Goal: Task Accomplishment & Management: Complete application form

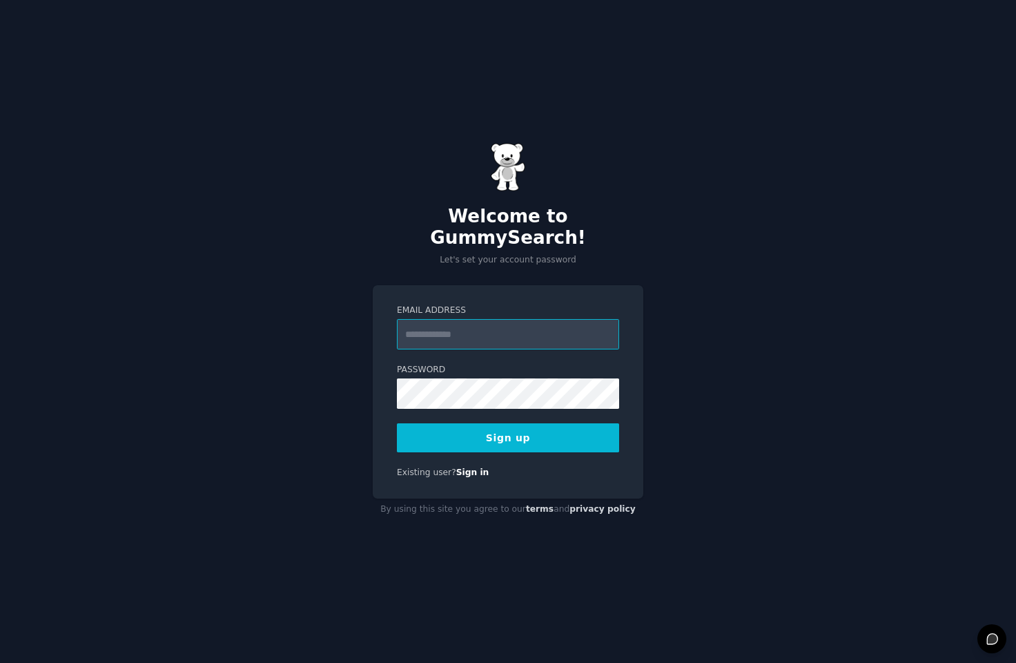
click at [462, 322] on input "Email Address" at bounding box center [508, 334] width 222 height 30
type input "**********"
click at [539, 424] on button "Sign up" at bounding box center [508, 437] width 222 height 29
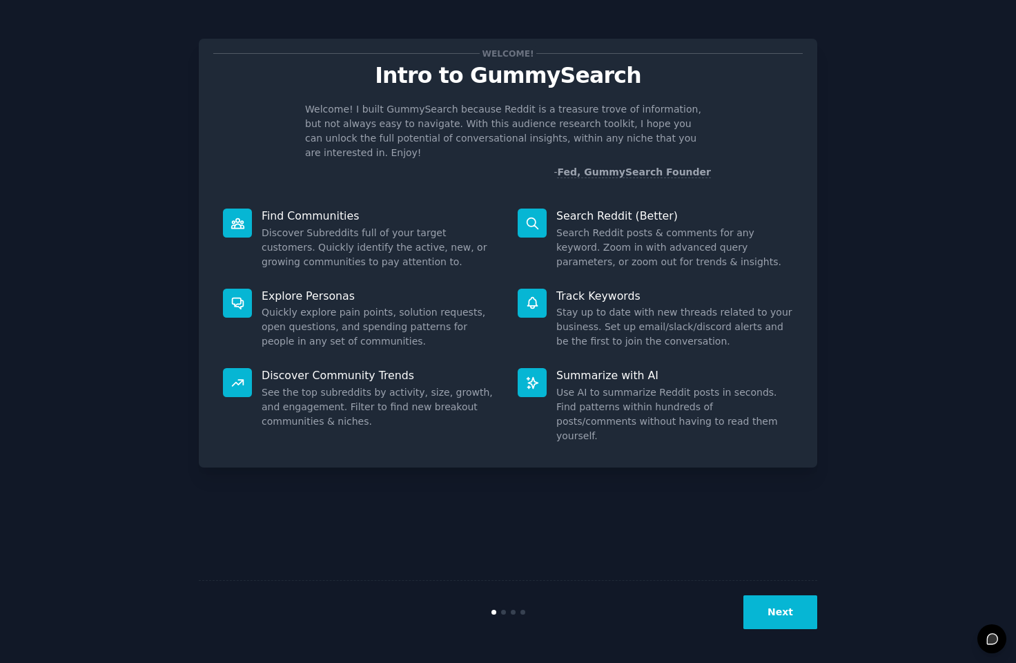
click at [914, 269] on div "Welcome! Intro to GummySearch Welcome! I built GummySearch because Reddit is a …" at bounding box center [507, 331] width 977 height 624
click at [332, 199] on div "Find Communities Discover Subreddits full of your target customers. Quickly ide…" at bounding box center [360, 239] width 295 height 80
click at [346, 279] on div "Explore Personas Quickly explore pain points, solution requests, open questions…" at bounding box center [360, 319] width 295 height 80
click at [789, 611] on button "Next" at bounding box center [780, 612] width 74 height 34
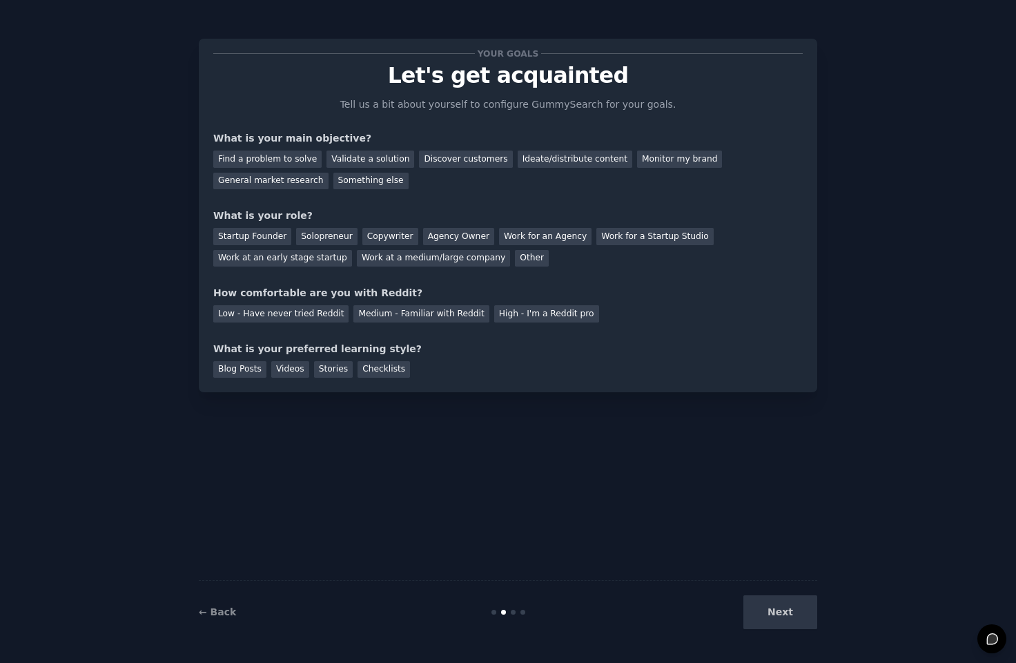
click at [635, 465] on div "Your goals Let's get acquainted Tell us a bit about yourself to configure Gummy…" at bounding box center [508, 331] width 618 height 624
click at [260, 150] on div "Find a problem to solve" at bounding box center [267, 158] width 108 height 17
click at [361, 158] on div "Validate a solution" at bounding box center [370, 158] width 88 height 17
click at [440, 158] on div "Discover customers" at bounding box center [465, 158] width 93 height 17
click at [306, 151] on div "Find a problem to solve" at bounding box center [267, 158] width 108 height 17
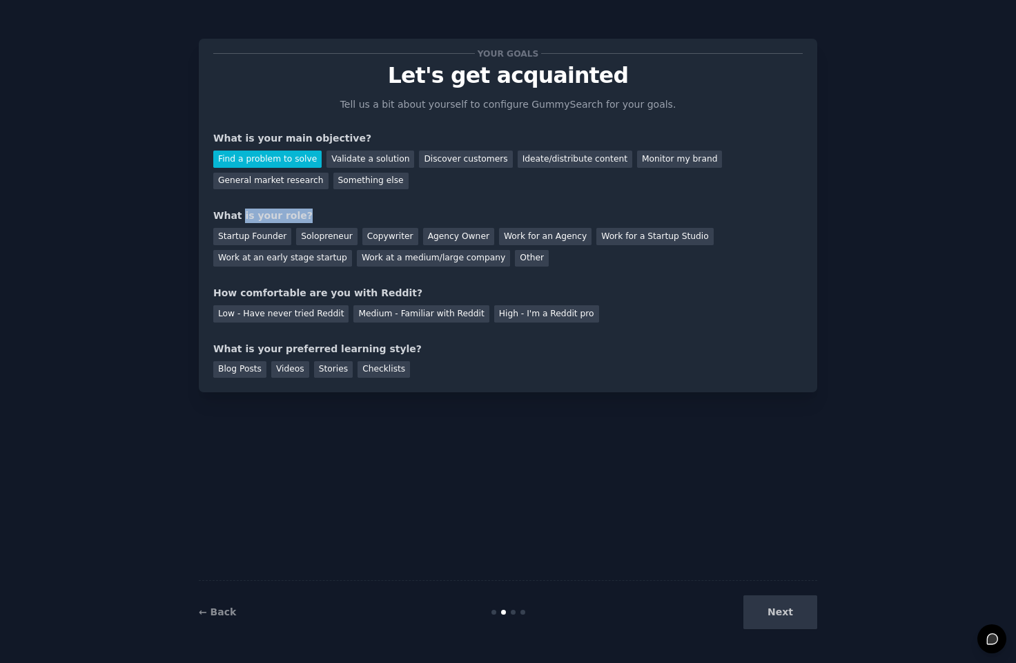
drag, startPoint x: 239, startPoint y: 214, endPoint x: 317, endPoint y: 213, distance: 78.0
click at [317, 213] on div "What is your role?" at bounding box center [507, 215] width 589 height 14
click at [373, 203] on div "Your goals Let's get acquainted Tell us a bit about yourself to configure Gummy…" at bounding box center [507, 215] width 589 height 324
click at [296, 235] on div "Solopreneur" at bounding box center [326, 236] width 61 height 17
click at [434, 313] on div "Medium - Familiar with Reddit" at bounding box center [420, 313] width 135 height 17
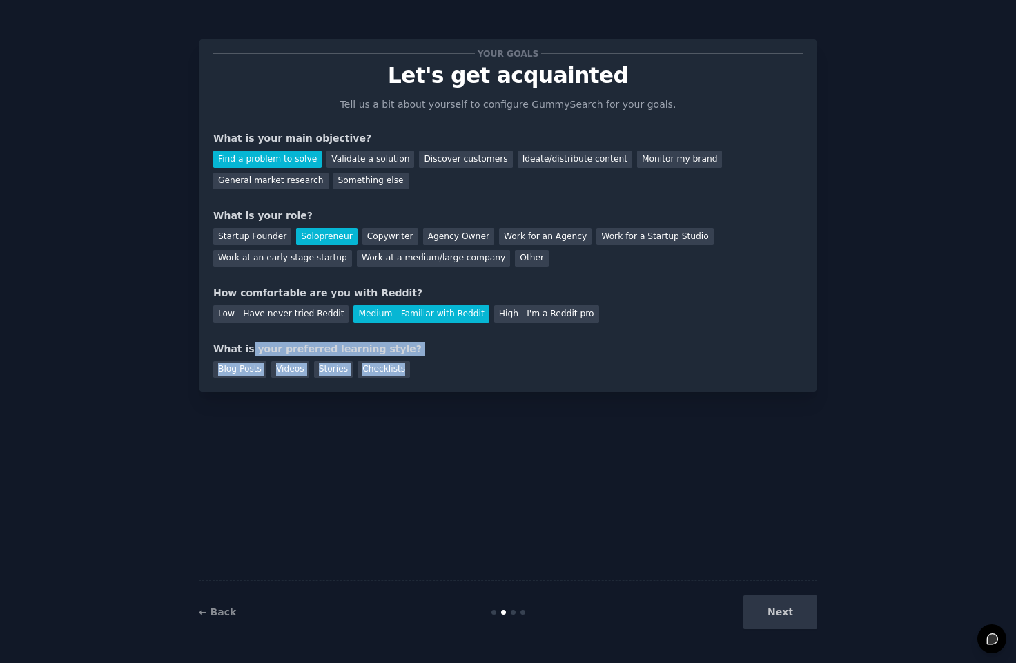
drag, startPoint x: 246, startPoint y: 350, endPoint x: 470, endPoint y: 359, distance: 224.5
click at [469, 359] on div "What is your preferred learning style? Blog Posts Videos Stories Checklists" at bounding box center [507, 360] width 589 height 37
click at [491, 363] on div "Blog Posts Videos Stories Checklists" at bounding box center [507, 367] width 589 height 22
click at [242, 380] on div "Your goals Let's get acquainted Tell us a bit about yourself to configure Gummy…" at bounding box center [508, 215] width 618 height 353
click at [242, 371] on div "Blog Posts" at bounding box center [239, 369] width 53 height 17
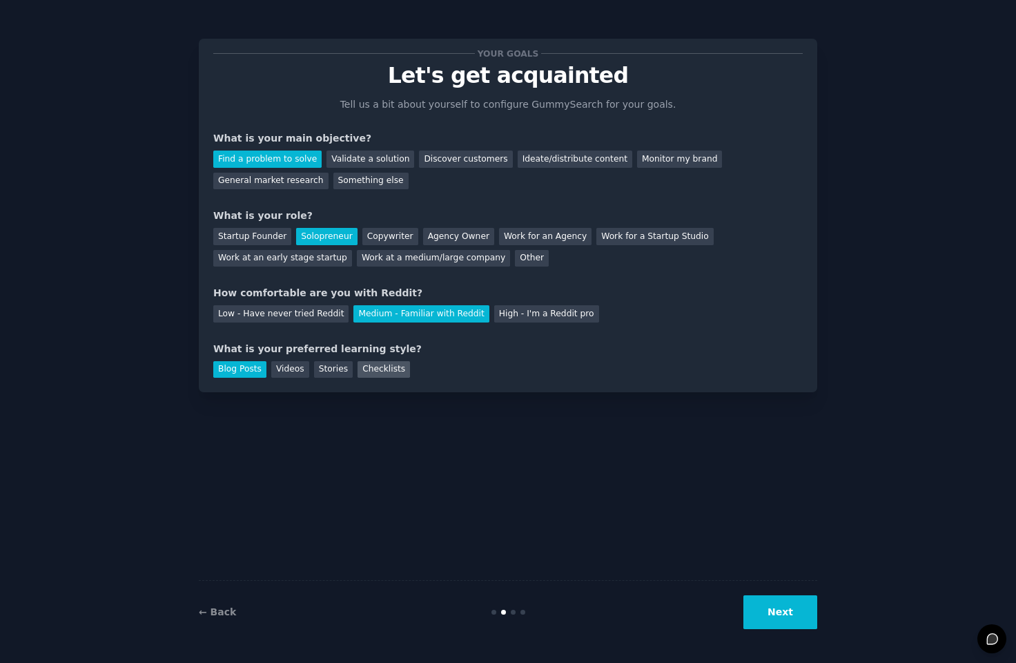
click at [382, 371] on div "Checklists" at bounding box center [383, 369] width 52 height 17
click at [335, 373] on div "Stories" at bounding box center [333, 369] width 39 height 17
click at [274, 376] on div "Videos" at bounding box center [290, 369] width 38 height 17
click at [251, 377] on div "Blog Posts" at bounding box center [239, 369] width 53 height 17
click at [790, 609] on button "Next" at bounding box center [780, 612] width 74 height 34
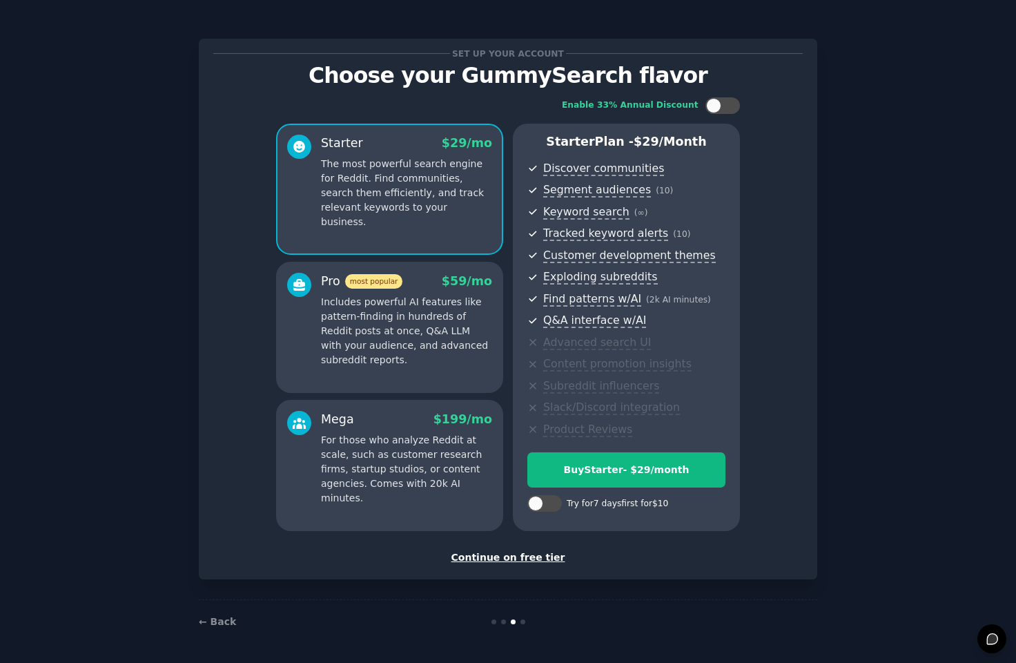
click at [523, 559] on div "Continue on free tier" at bounding box center [507, 557] width 589 height 14
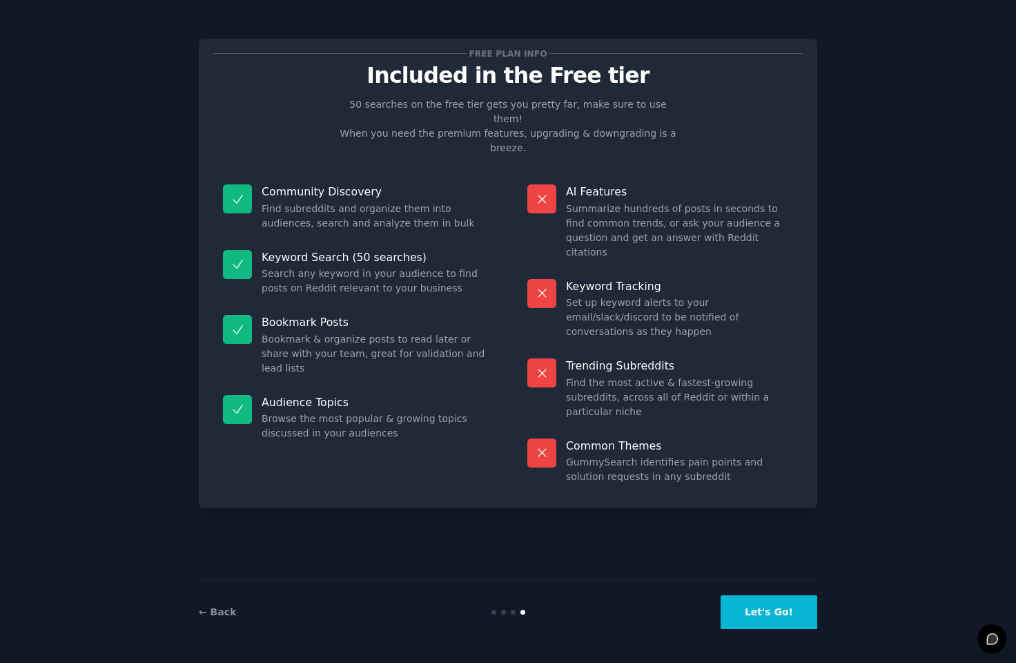
click at [670, 514] on div "Free plan info Included in the Free tier 50 searches on the free tier gets you …" at bounding box center [508, 331] width 618 height 624
click at [770, 617] on button "Let's Go!" at bounding box center [769, 612] width 97 height 34
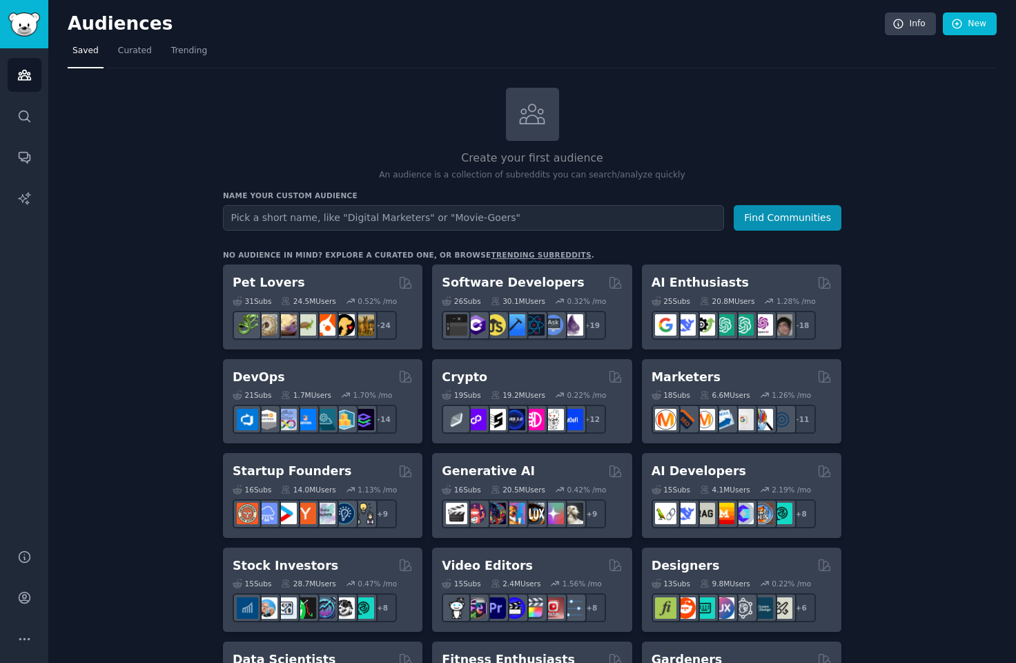
drag, startPoint x: 157, startPoint y: 304, endPoint x: 124, endPoint y: 262, distance: 53.5
drag, startPoint x: 124, startPoint y: 262, endPoint x: 122, endPoint y: 215, distance: 47.0
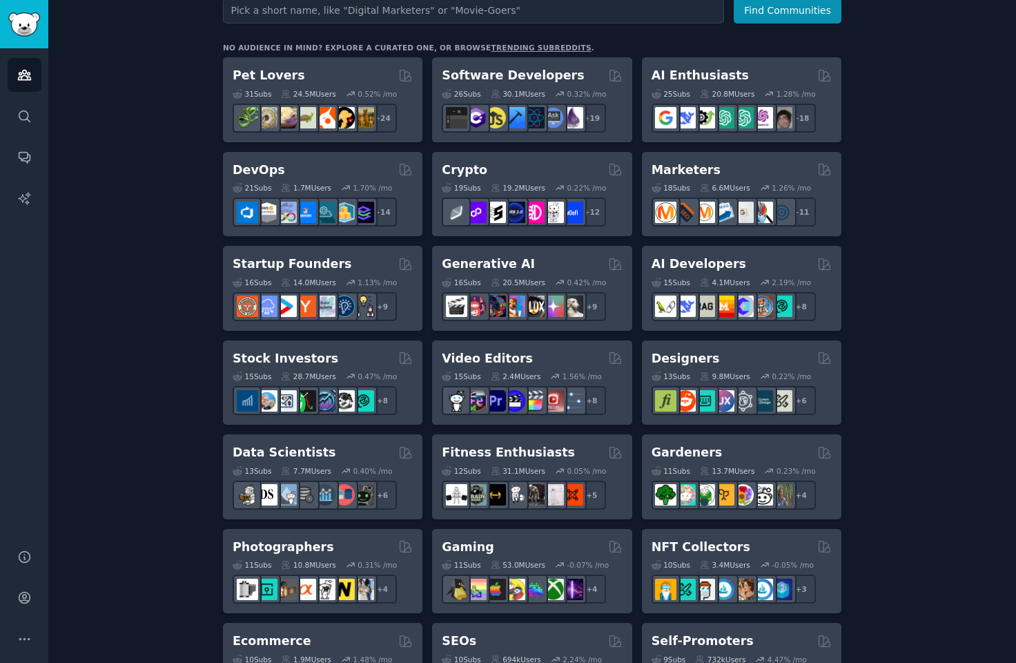
scroll to position [69, 0]
